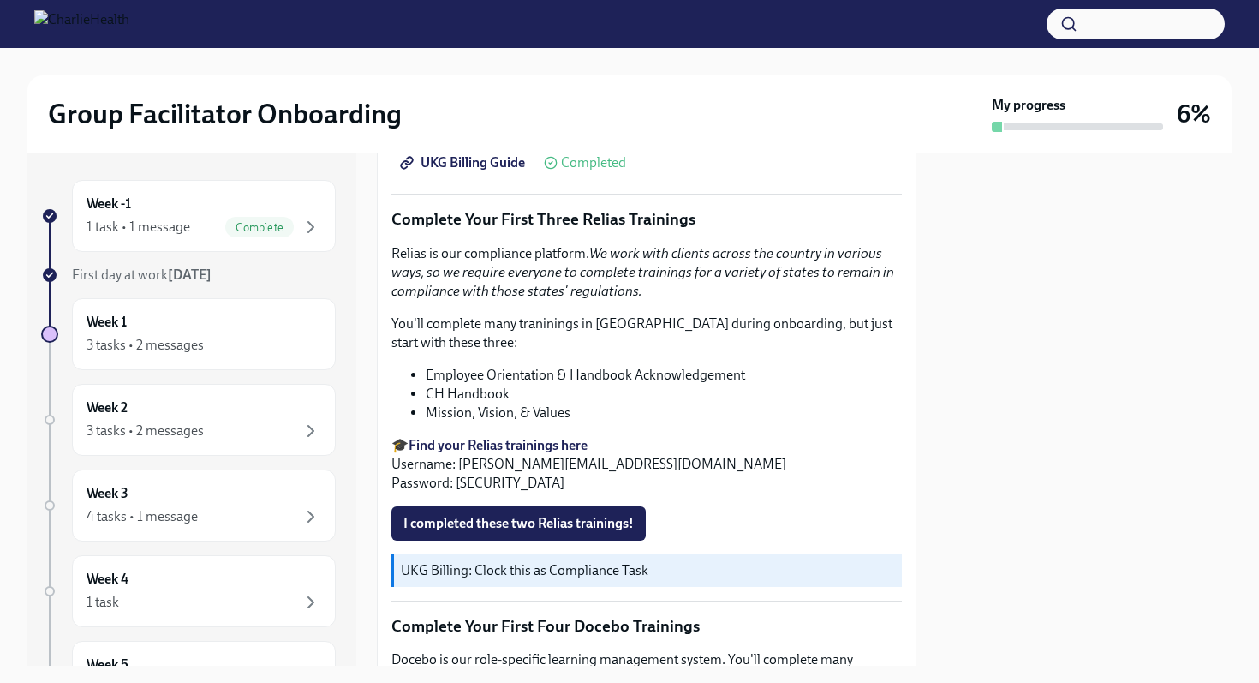
scroll to position [1808, 0]
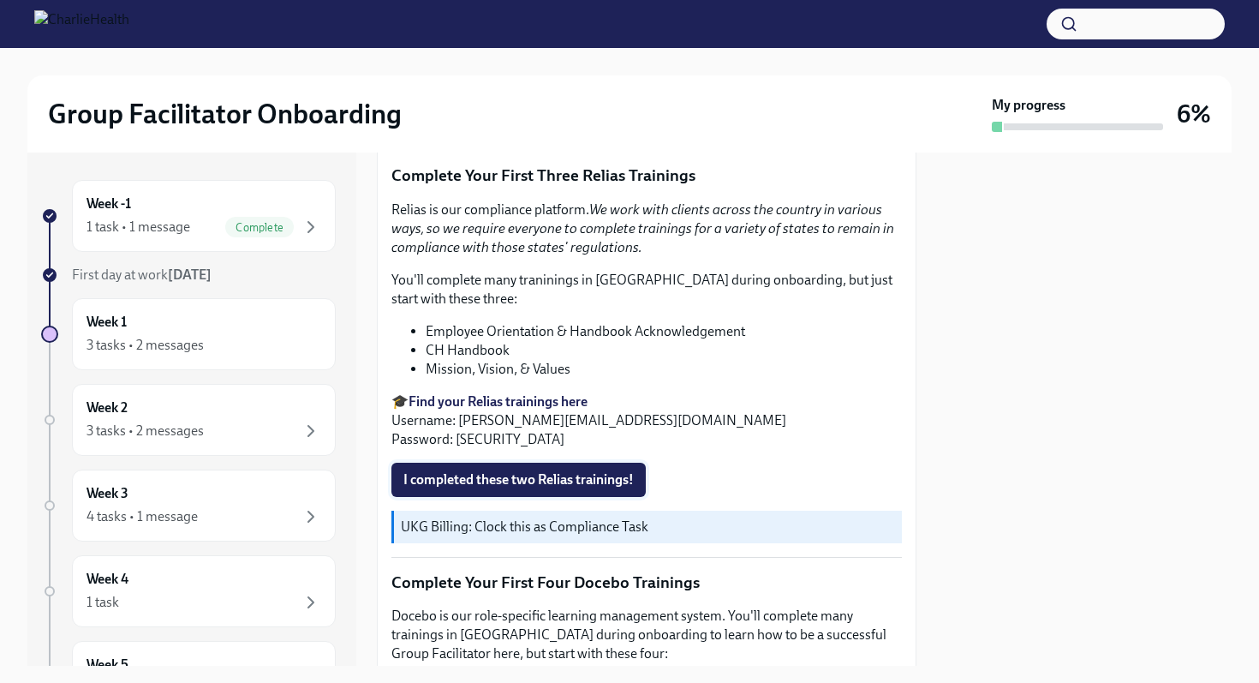
click at [550, 473] on span "I completed these two Relias trainings!" at bounding box center [518, 479] width 230 height 17
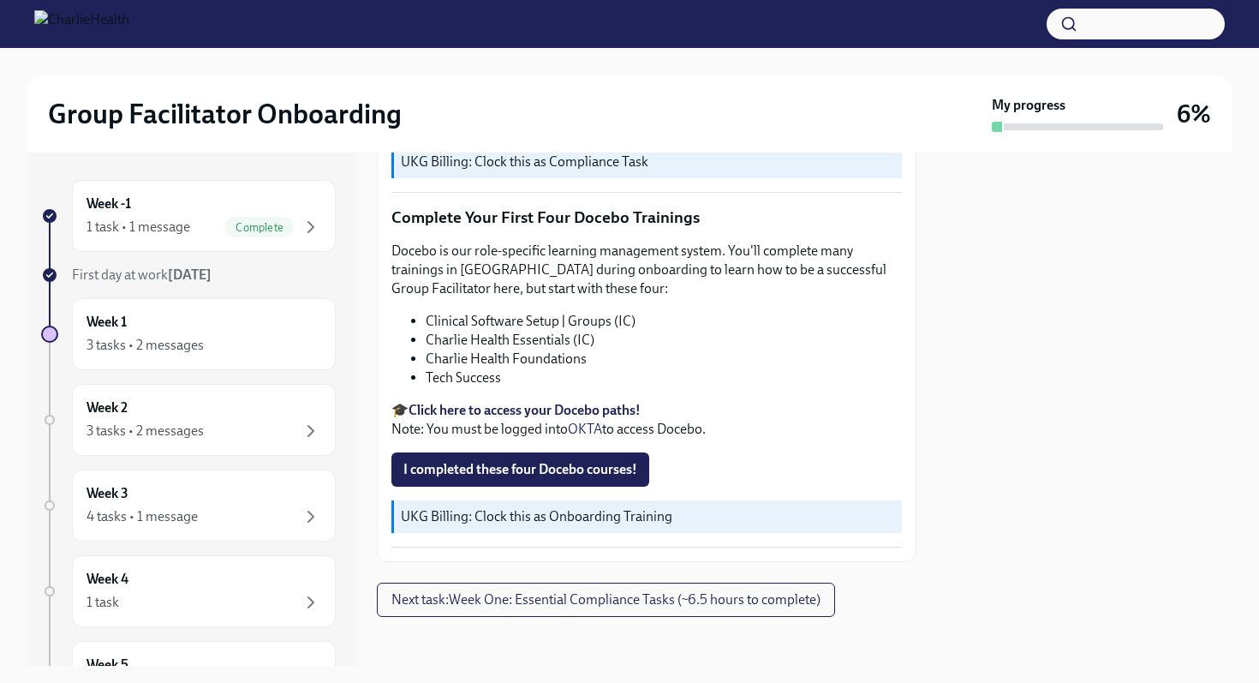
scroll to position [2175, 0]
click at [526, 409] on strong "Click here to access your Docebo paths!" at bounding box center [525, 408] width 232 height 16
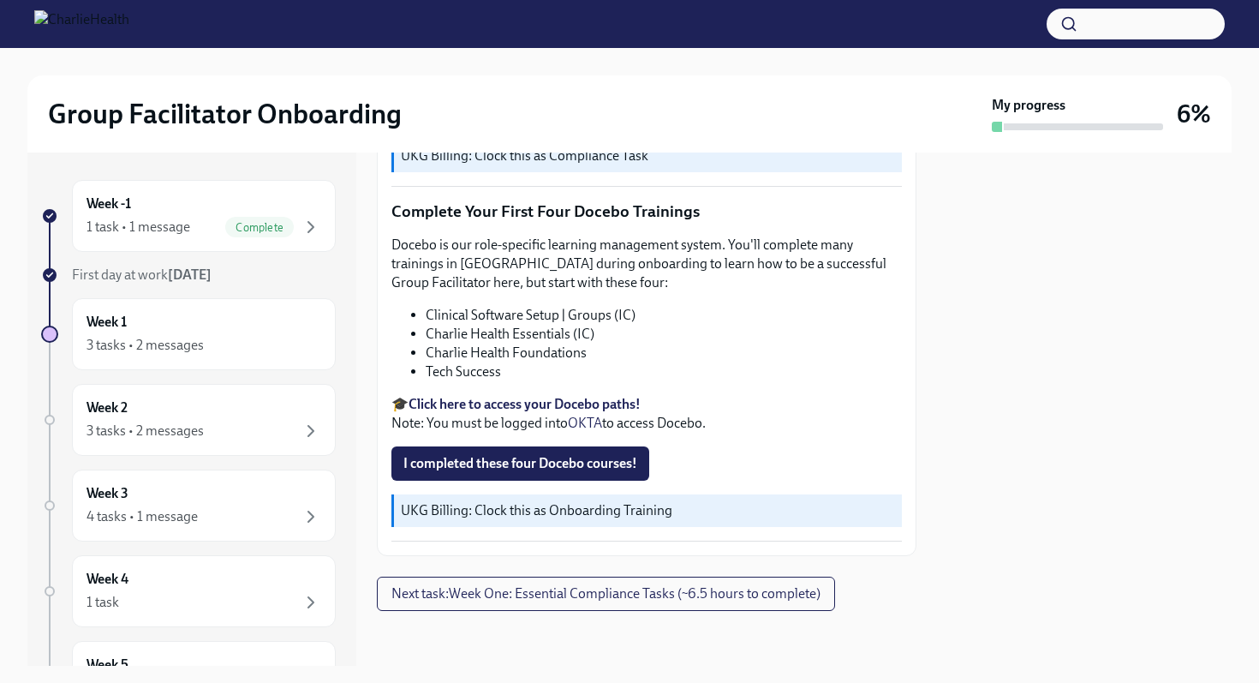
click at [579, 409] on strong "Click here to access your Docebo paths!" at bounding box center [525, 404] width 232 height 16
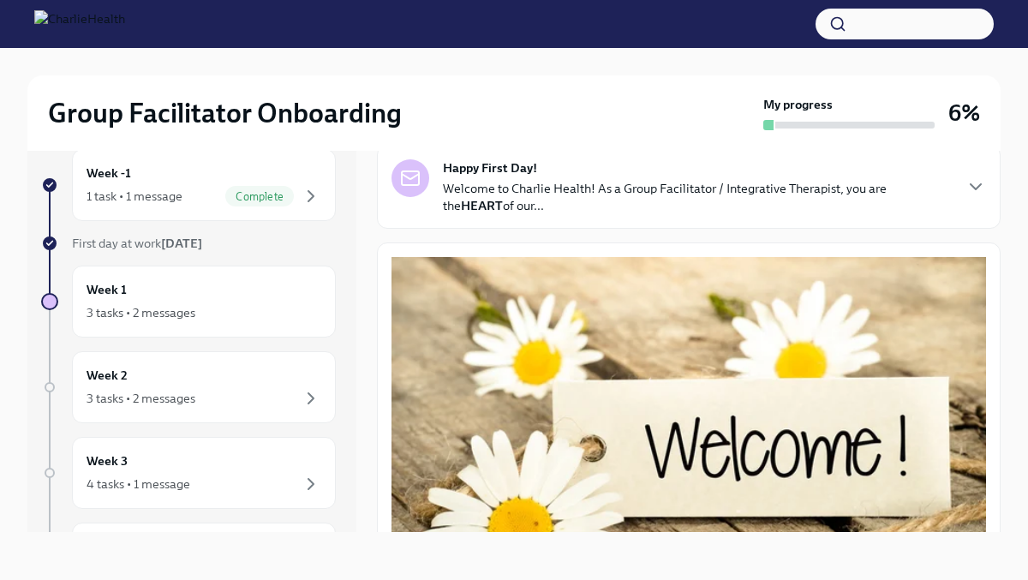
scroll to position [0, 0]
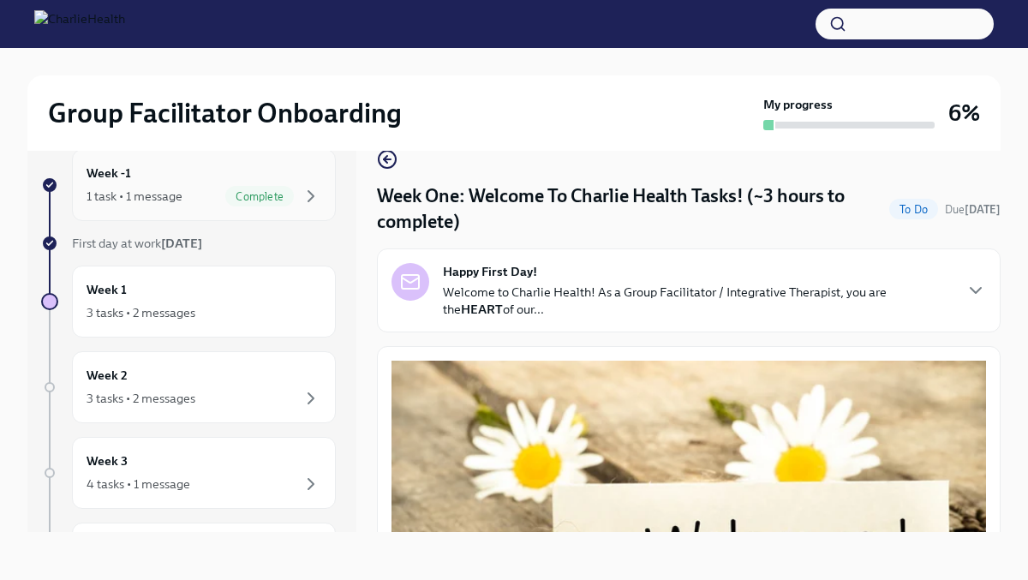
click at [200, 172] on div "Week -1 1 task • 1 message Complete" at bounding box center [204, 185] width 235 height 43
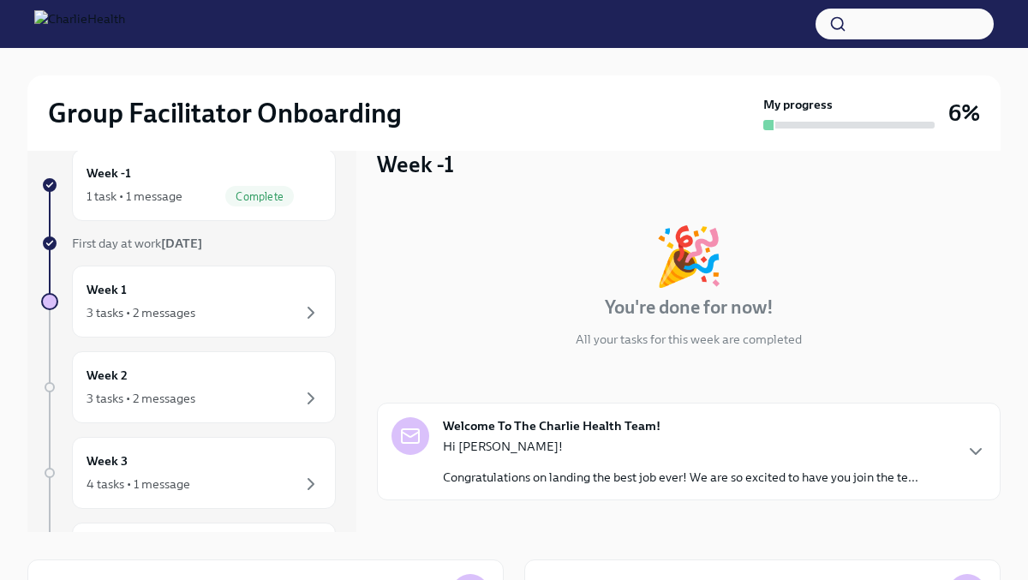
scroll to position [92, 0]
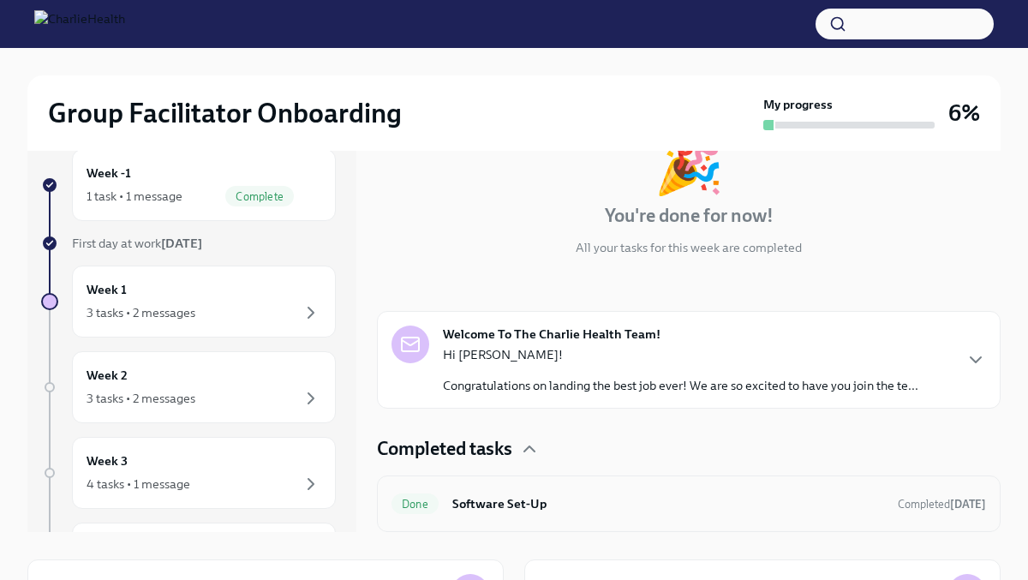
click at [584, 499] on h6 "Software Set-Up" at bounding box center [668, 503] width 432 height 19
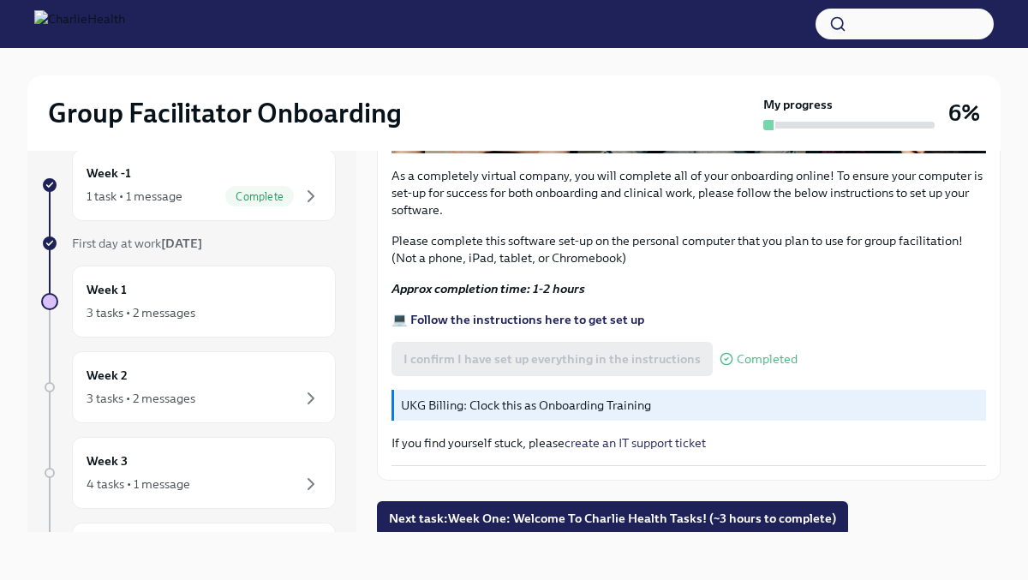
scroll to position [550, 0]
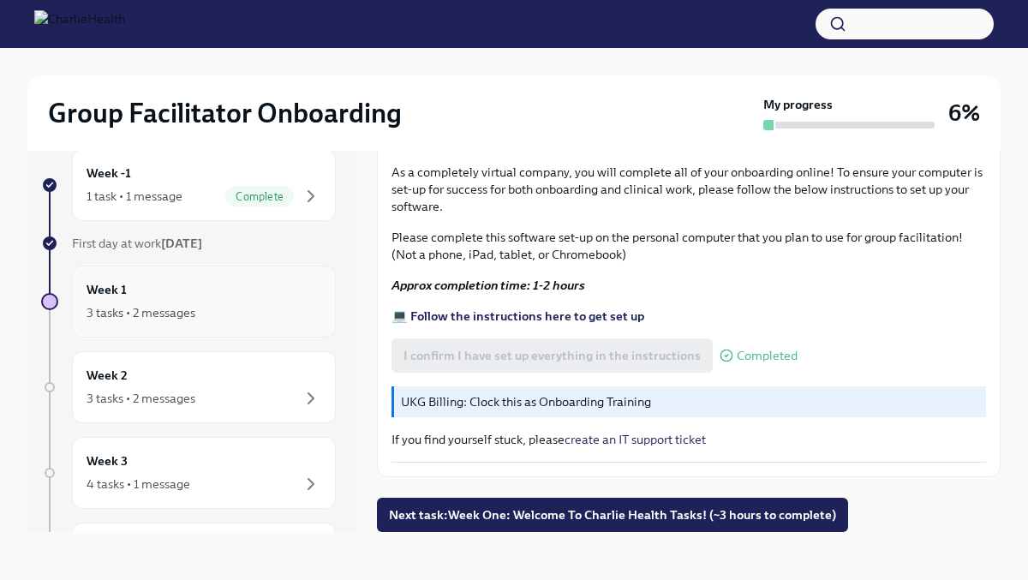
click at [194, 318] on div "3 tasks • 2 messages" at bounding box center [141, 312] width 109 height 17
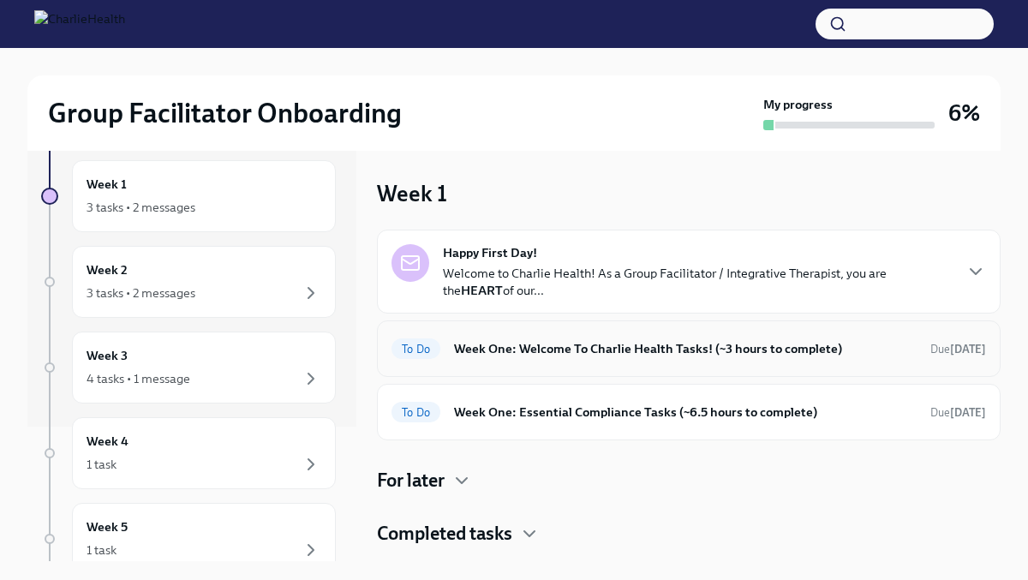
click at [503, 358] on div "To Do Week One: Welcome To Charlie Health Tasks! (~3 hours to complete) Due [DA…" at bounding box center [688, 348] width 594 height 27
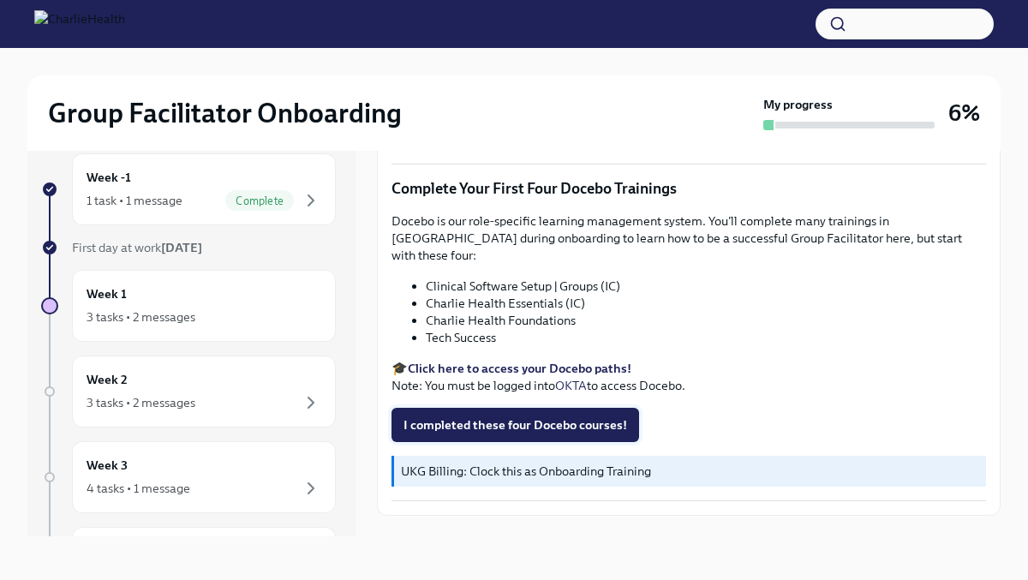
scroll to position [28, 0]
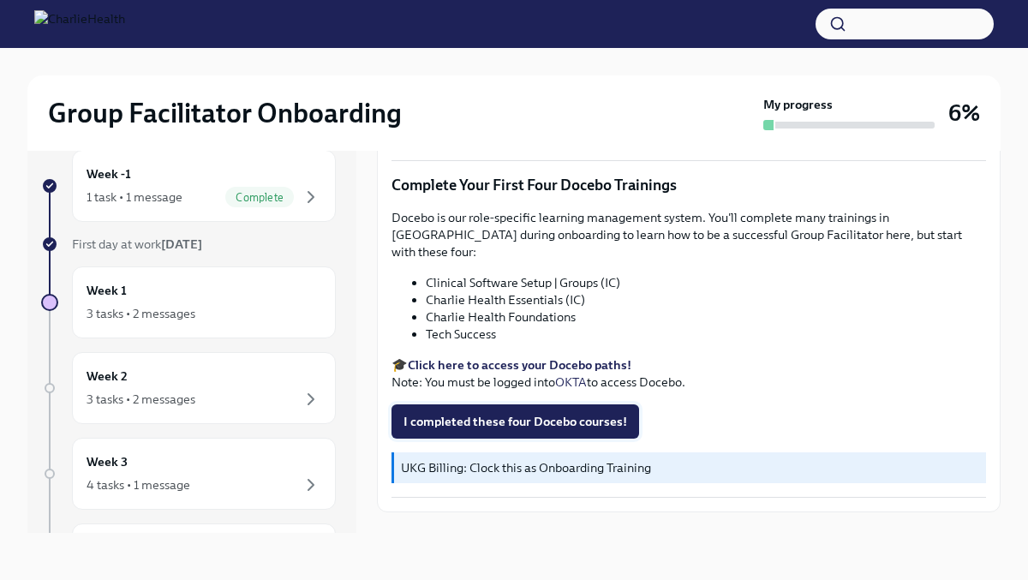
click at [478, 413] on span "I completed these four Docebo courses!" at bounding box center [515, 421] width 224 height 17
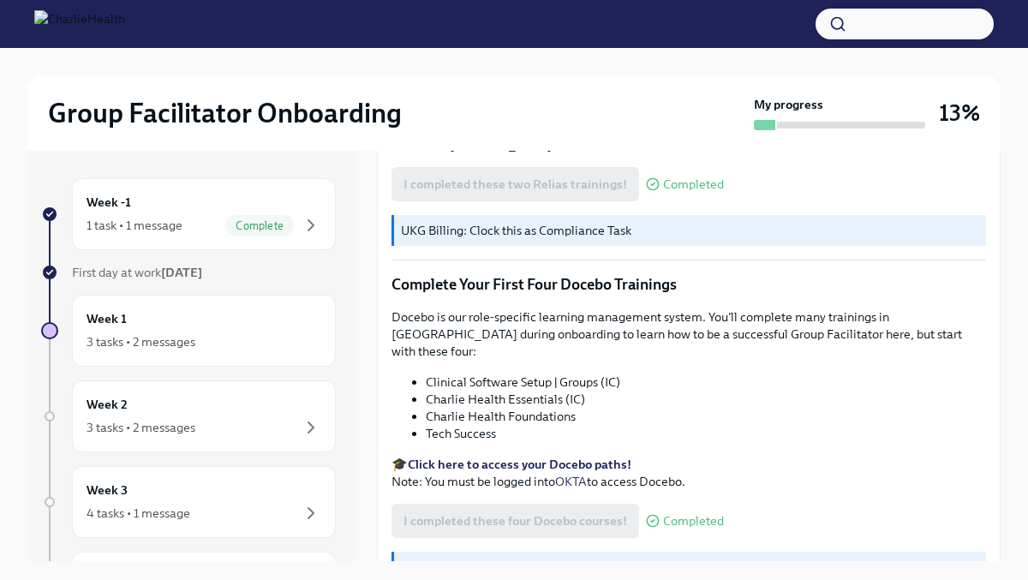
scroll to position [2191, 0]
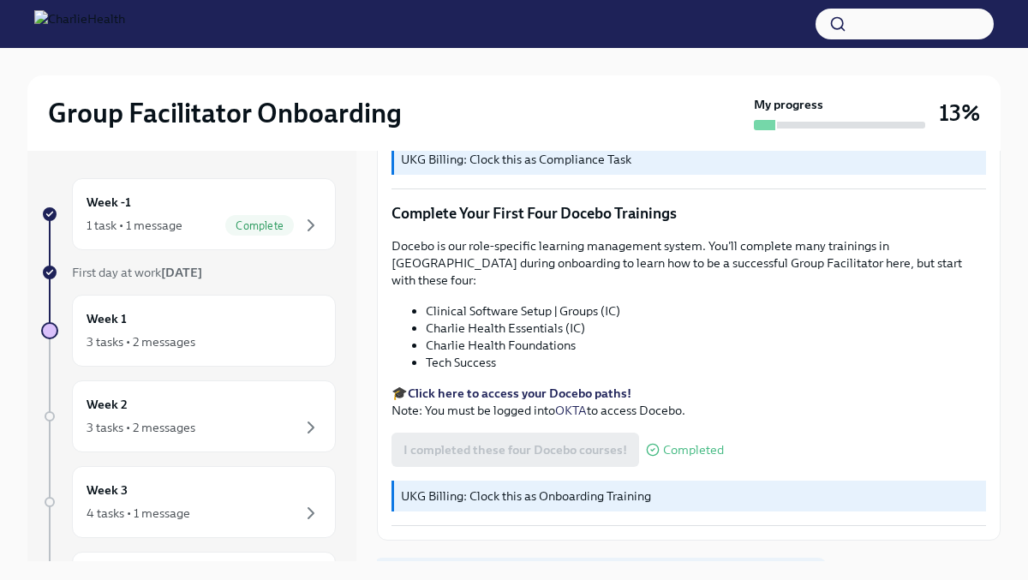
click at [470, 570] on span "Next task : Week One: Essential Compliance Tasks (~6.5 hours to complete)" at bounding box center [600, 578] width 422 height 17
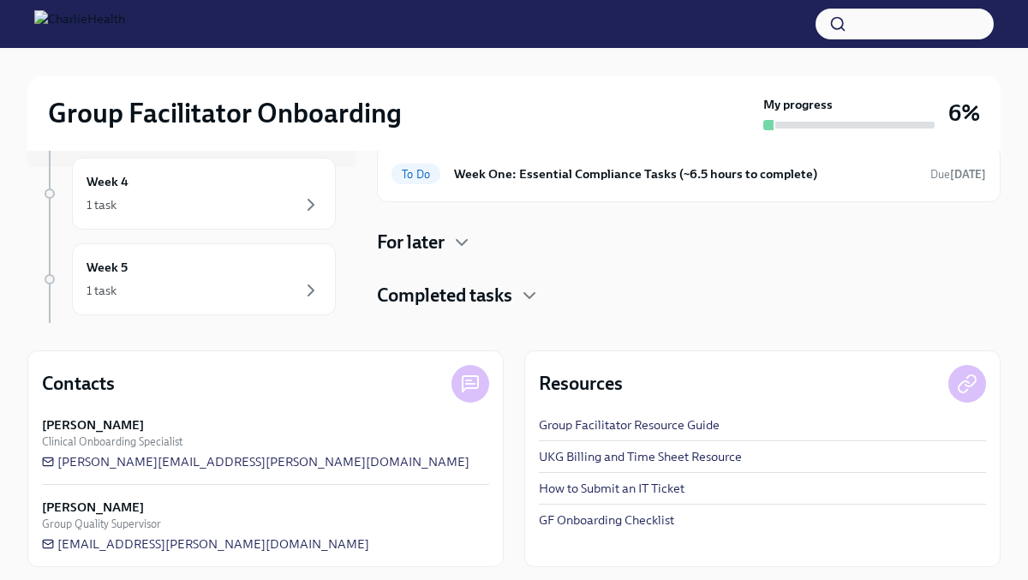
scroll to position [239, 0]
click at [237, 552] on div "Contacts Lara Babalola Clinical Onboarding Specialist lara.babalola@charlieheal…" at bounding box center [265, 457] width 476 height 217
click at [237, 540] on span "[EMAIL_ADDRESS][PERSON_NAME][DOMAIN_NAME]" at bounding box center [205, 543] width 327 height 17
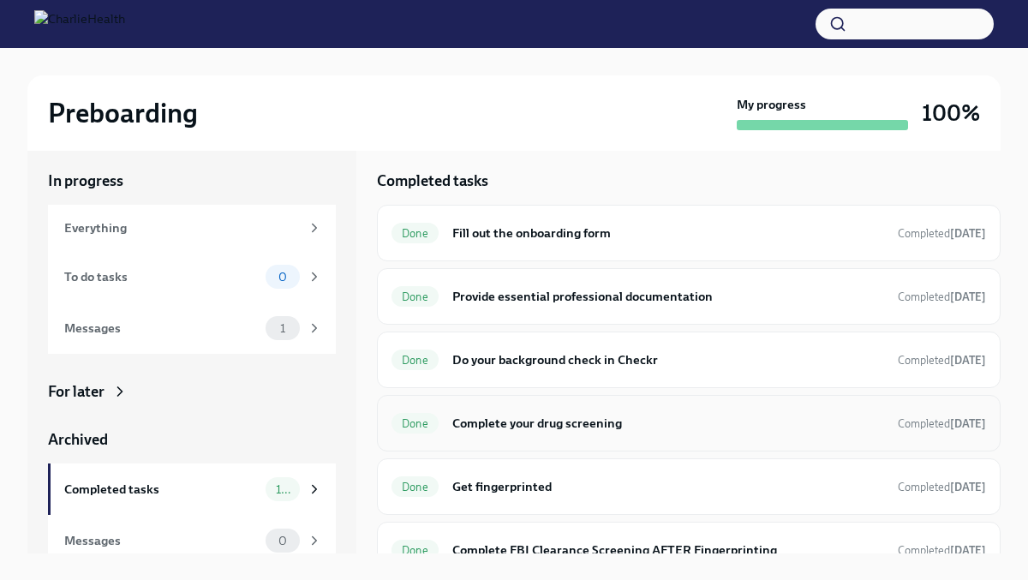
scroll to position [2, 0]
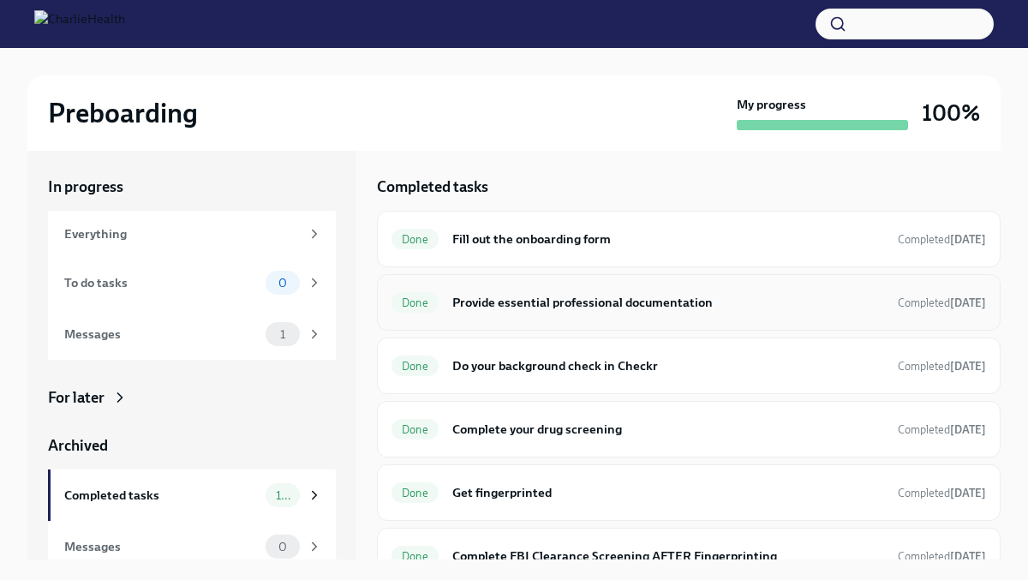
click at [469, 298] on h6 "Provide essential professional documentation" at bounding box center [668, 302] width 432 height 19
